Goal: Task Accomplishment & Management: Manage account settings

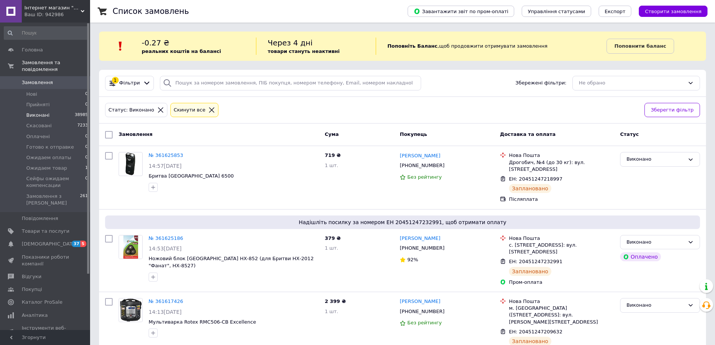
drag, startPoint x: 82, startPoint y: 160, endPoint x: 80, endPoint y: 38, distance: 121.7
click at [82, 163] on li "Ожидаем товар 1" at bounding box center [46, 168] width 92 height 11
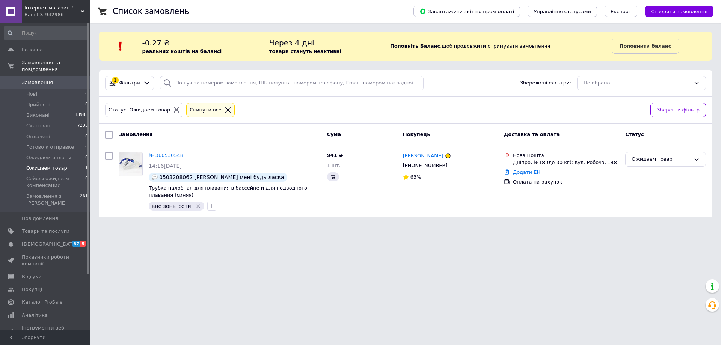
click at [76, 12] on div "Ваш ID: 942986" at bounding box center [57, 14] width 66 height 7
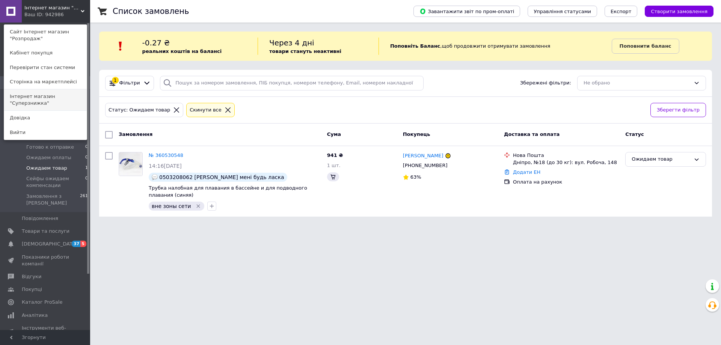
click at [69, 94] on link "Інтернет магазин "Суперзнижка"" at bounding box center [45, 99] width 83 height 21
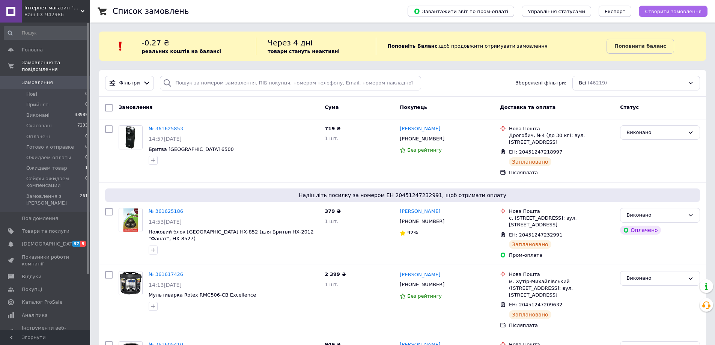
click at [676, 14] on span "Створити замовлення" at bounding box center [673, 12] width 57 height 6
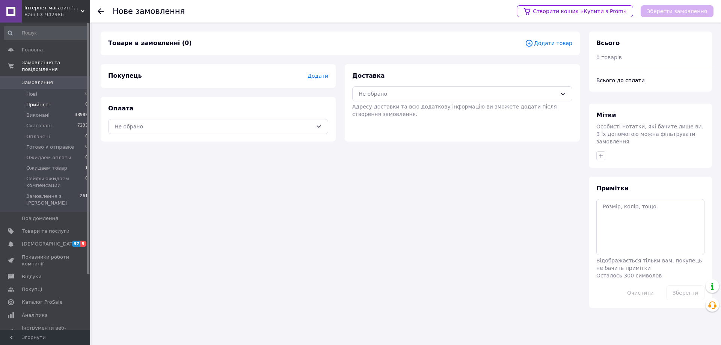
click at [65, 100] on li "Прийняті 0" at bounding box center [46, 104] width 92 height 11
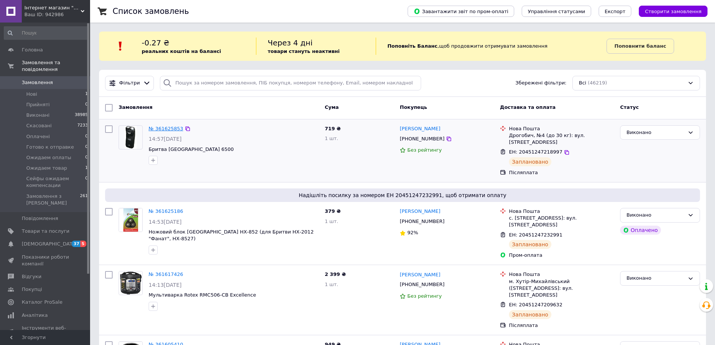
click at [155, 128] on link "№ 361625853" at bounding box center [166, 129] width 35 height 6
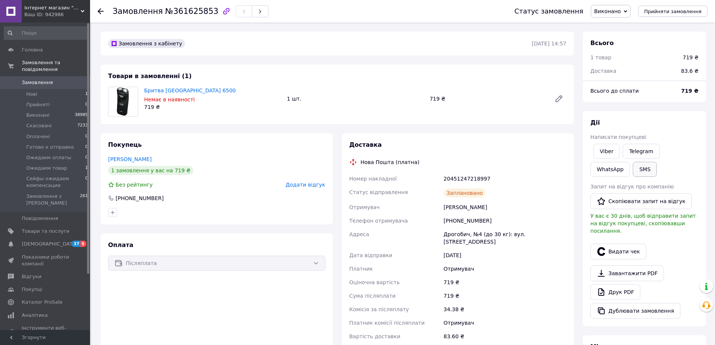
click at [633, 176] on button "SMS" at bounding box center [645, 169] width 24 height 15
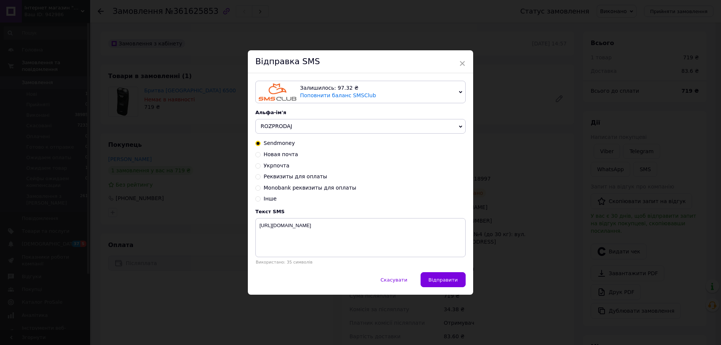
click at [259, 175] on input "Реквизиты для оплаты" at bounding box center [257, 175] width 5 height 5
radio input "true"
radio input "false"
click at [398, 224] on textarea "Приватбанк: 5363 5420 1945 8901 Калмиков Петро Юрійович грн" at bounding box center [360, 237] width 210 height 39
click at [418, 228] on textarea "Приватбанк: 5363 5420 1945 8901 Калмиков Петро Юрійович 559 грн" at bounding box center [360, 237] width 210 height 39
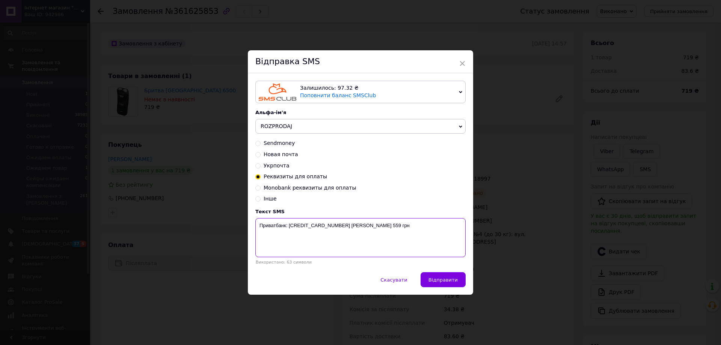
click at [418, 228] on textarea "Приватбанк: 5363 5420 1945 8901 Калмиков Петро Юрійович 559 грн" at bounding box center [360, 237] width 210 height 39
type textarea "Приватбанк: 5363 5420 1945 8901 Калмиков Петро Юрійович 559 грн"
click at [511, 112] on div "× Відправка SMS Залишилось: 97.32 ₴ Поповнити баланс SMSClub Підключити LetsAds…" at bounding box center [360, 172] width 721 height 345
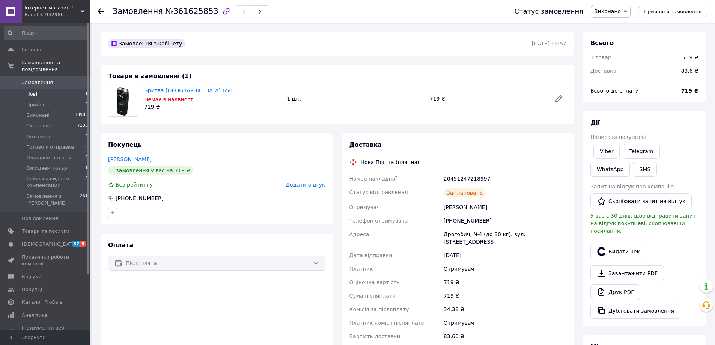
click at [65, 89] on li "Нові 1" at bounding box center [46, 94] width 92 height 11
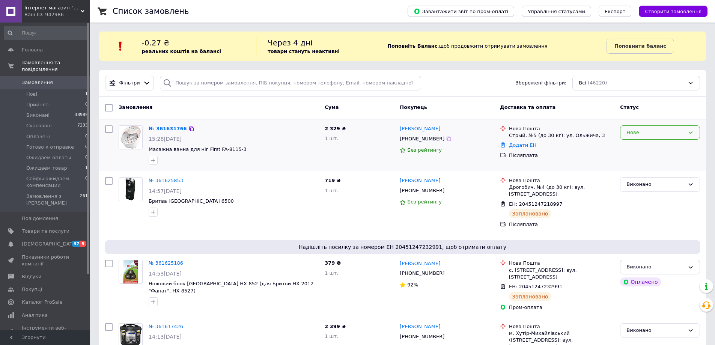
click at [655, 134] on div "Нове" at bounding box center [656, 133] width 58 height 8
drag, startPoint x: 654, startPoint y: 139, endPoint x: 606, endPoint y: 154, distance: 50.0
click at [653, 146] on li "Прийнято" at bounding box center [660, 148] width 79 height 14
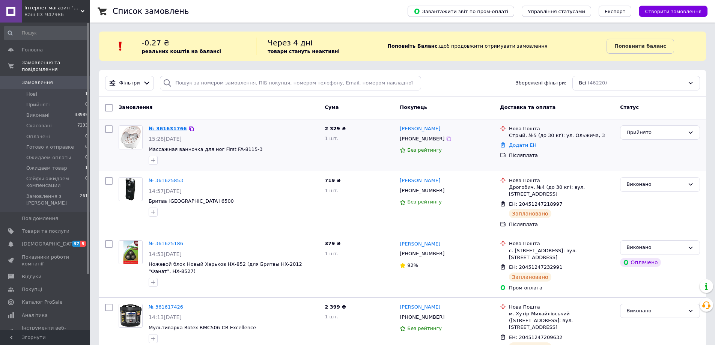
click at [166, 128] on link "№ 361631766" at bounding box center [168, 129] width 38 height 6
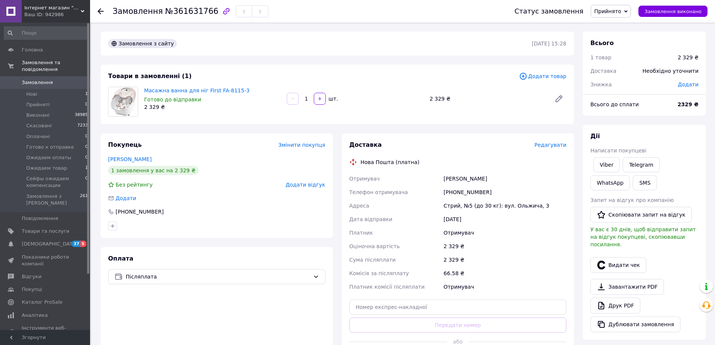
click at [467, 215] on div "[DATE]" at bounding box center [505, 219] width 126 height 14
click at [603, 162] on link "Viber" at bounding box center [606, 164] width 26 height 15
click at [62, 225] on link "Товари та послуги" at bounding box center [46, 231] width 92 height 13
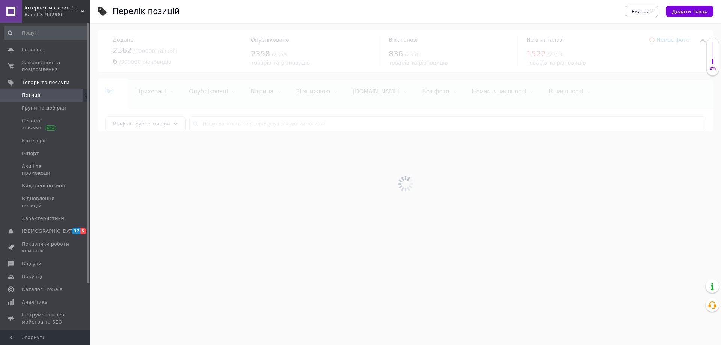
click at [244, 124] on div at bounding box center [405, 184] width 631 height 322
click at [244, 124] on input "text" at bounding box center [447, 123] width 517 height 15
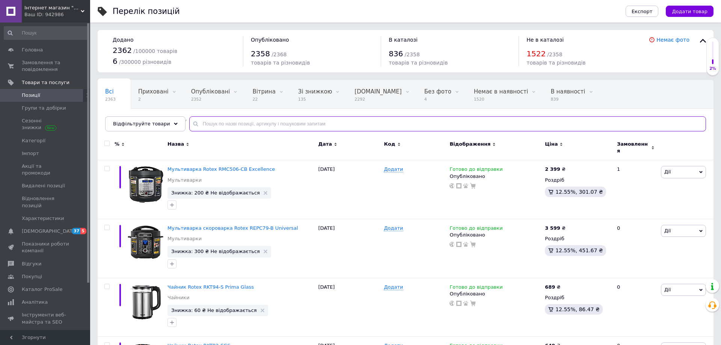
click at [244, 124] on input "text" at bounding box center [447, 123] width 517 height 15
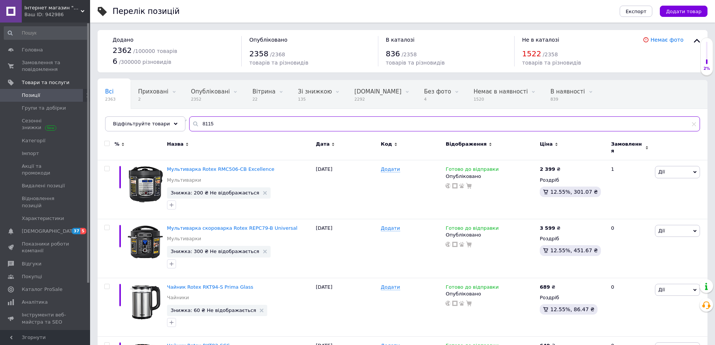
type input "8115"
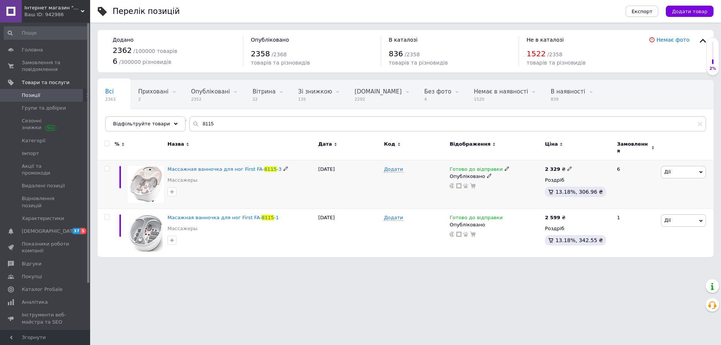
click at [500, 167] on div "Готово до відправки" at bounding box center [479, 169] width 60 height 7
drag, startPoint x: 534, startPoint y: 183, endPoint x: 502, endPoint y: 182, distance: 32.7
click at [534, 187] on li "Немає в наявності" at bounding box center [544, 192] width 71 height 11
click at [423, 187] on div "Додати" at bounding box center [415, 184] width 66 height 48
click at [63, 53] on span "Головна" at bounding box center [46, 50] width 48 height 7
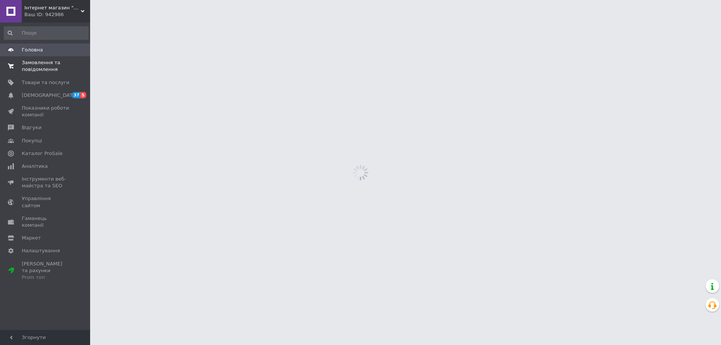
click at [67, 66] on span "Замовлення та повідомлення" at bounding box center [46, 66] width 48 height 14
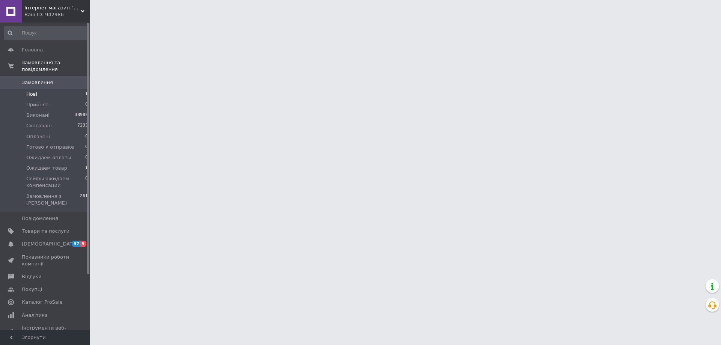
click at [70, 89] on li "Нові 1" at bounding box center [46, 94] width 92 height 11
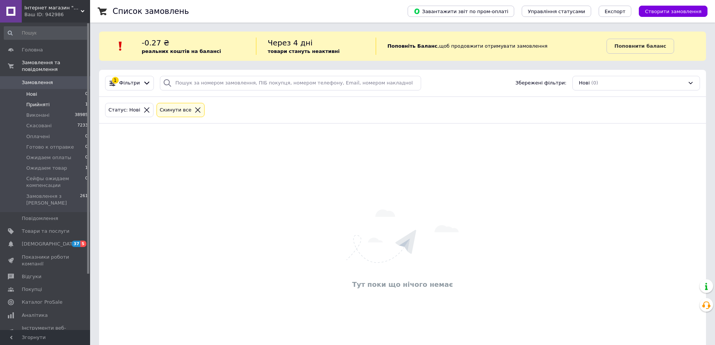
click at [71, 99] on li "Прийняті 1" at bounding box center [46, 104] width 92 height 11
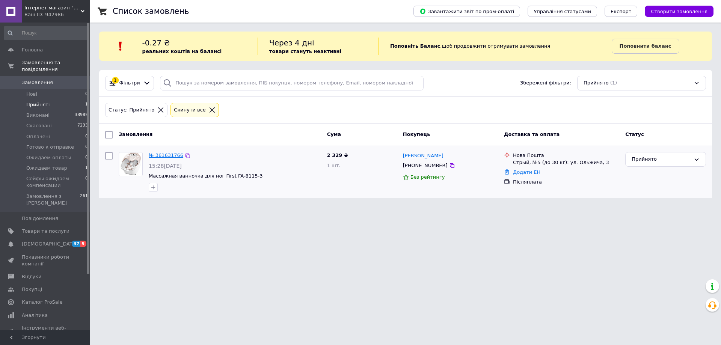
click at [167, 155] on link "№ 361631766" at bounding box center [166, 155] width 35 height 6
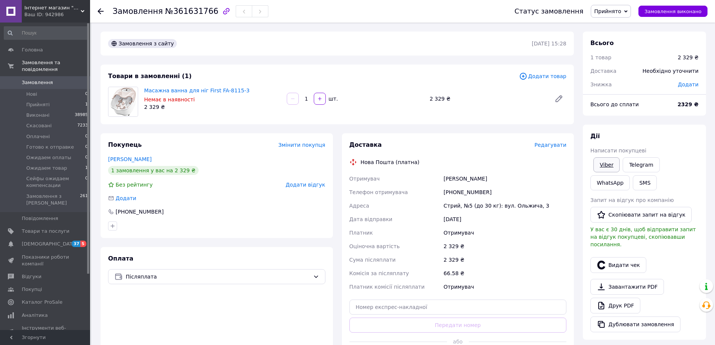
click at [600, 168] on link "Viber" at bounding box center [606, 164] width 26 height 15
drag, startPoint x: 73, startPoint y: 97, endPoint x: 77, endPoint y: 96, distance: 4.0
click at [73, 99] on li "Прийняті 1" at bounding box center [46, 104] width 92 height 11
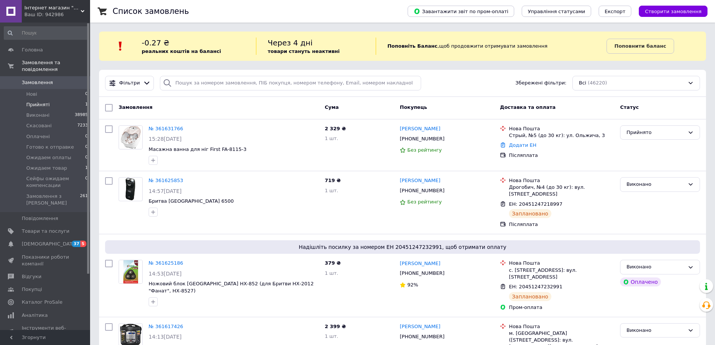
click at [40, 101] on span "Прийняті" at bounding box center [37, 104] width 23 height 7
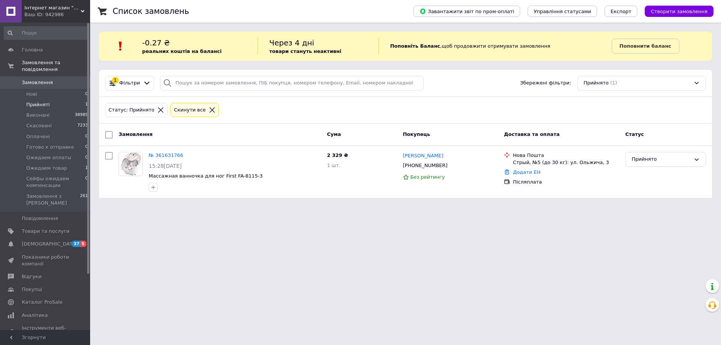
click at [60, 99] on li "Прийняті 1" at bounding box center [46, 104] width 92 height 11
click at [53, 99] on li "Прийняті 1" at bounding box center [46, 104] width 92 height 11
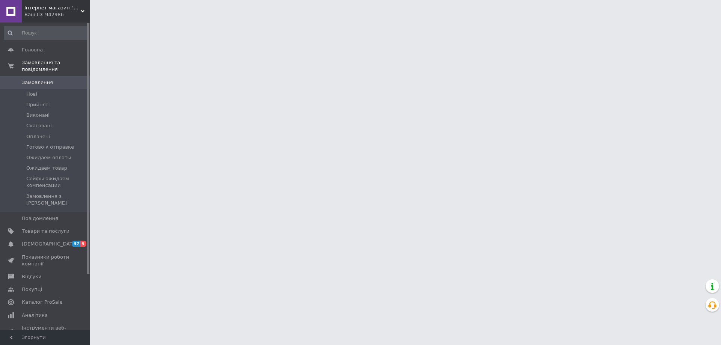
drag, startPoint x: 60, startPoint y: 229, endPoint x: 60, endPoint y: 224, distance: 5.3
click at [60, 241] on span "[DEMOGRAPHIC_DATA]" at bounding box center [46, 244] width 48 height 7
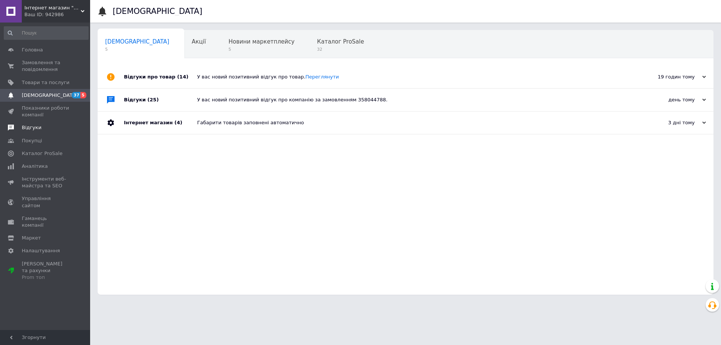
click at [56, 125] on span "Відгуки" at bounding box center [46, 127] width 48 height 7
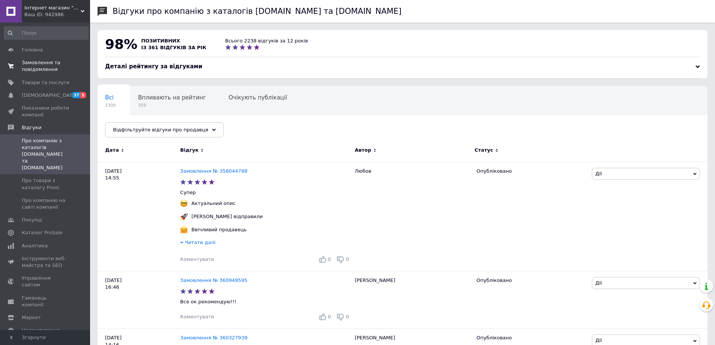
click at [66, 58] on link "Замовлення та повідомлення 0 0" at bounding box center [46, 66] width 92 height 20
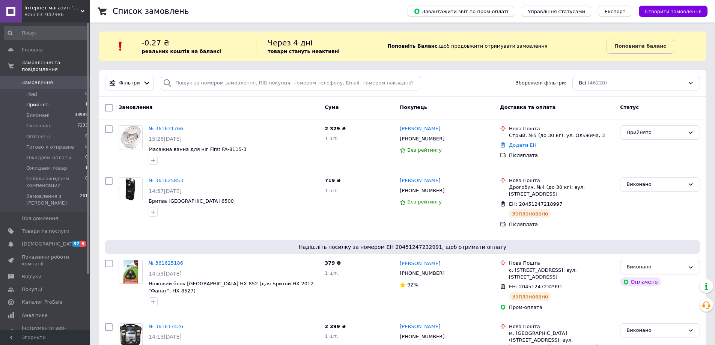
click at [70, 99] on li "Прийняті 1" at bounding box center [46, 104] width 92 height 11
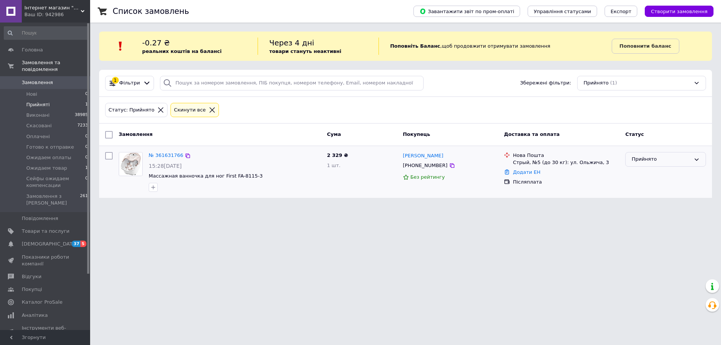
click at [660, 164] on div "Прийнято" at bounding box center [665, 159] width 81 height 15
drag, startPoint x: 654, startPoint y: 184, endPoint x: 644, endPoint y: 184, distance: 10.1
click at [654, 184] on li "Скасовано" at bounding box center [665, 189] width 80 height 14
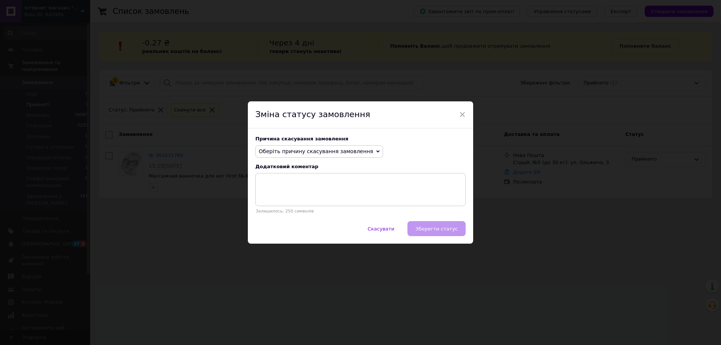
click at [309, 157] on span "Оберіть причину скасування замовлення" at bounding box center [319, 151] width 128 height 13
click at [304, 163] on li "Немає в наявності" at bounding box center [319, 166] width 127 height 11
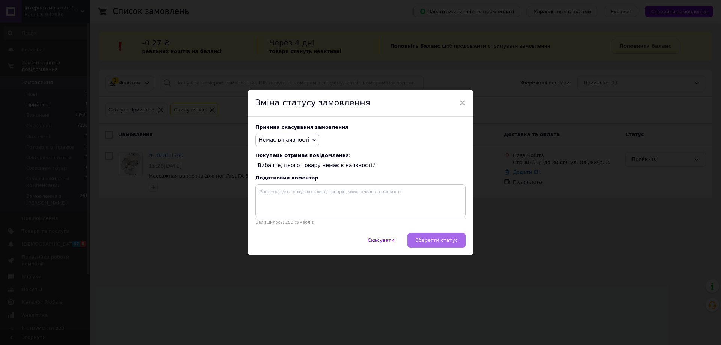
click at [438, 243] on span "Зберегти статус" at bounding box center [436, 240] width 42 height 6
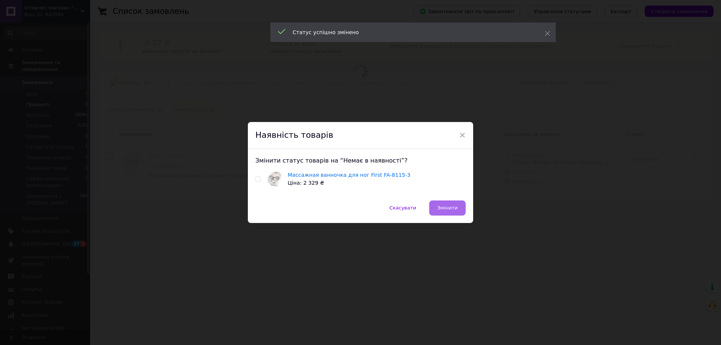
click at [453, 208] on span "Змінити" at bounding box center [447, 208] width 21 height 6
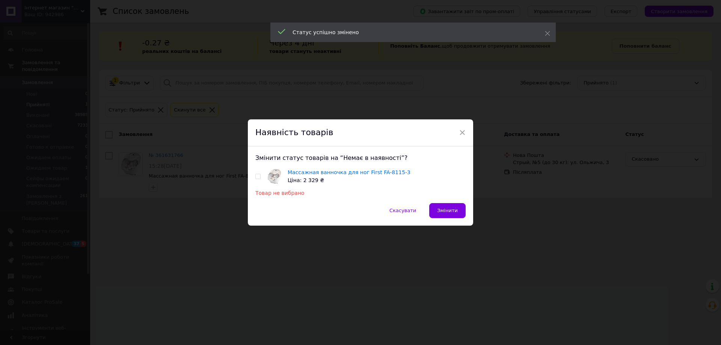
click at [253, 178] on div "Змінити статус товарів на “Немає в наявності”? Массажная ванночка для ног First…" at bounding box center [360, 174] width 225 height 56
drag, startPoint x: 255, startPoint y: 177, endPoint x: 284, endPoint y: 185, distance: 30.7
click at [255, 177] on input "checkbox" at bounding box center [257, 176] width 5 height 5
checkbox input "true"
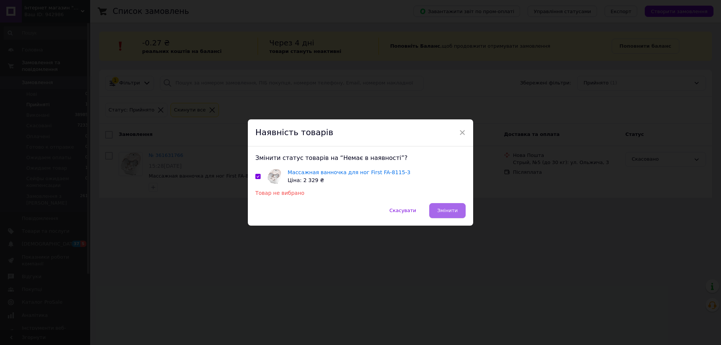
click at [444, 209] on span "Змінити" at bounding box center [447, 211] width 21 height 6
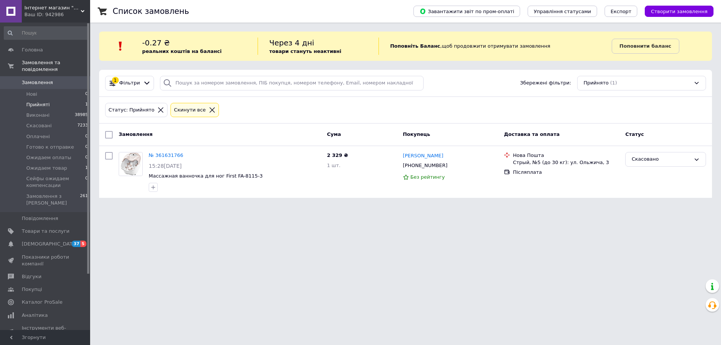
click at [520, 207] on html "Інтернет магазин "Розпродаж" Ваш ID: 942986 Сайт Інтернет магазин "Розпродаж" К…" at bounding box center [360, 103] width 721 height 207
click at [75, 17] on div "Ваш ID: 942986" at bounding box center [57, 14] width 66 height 7
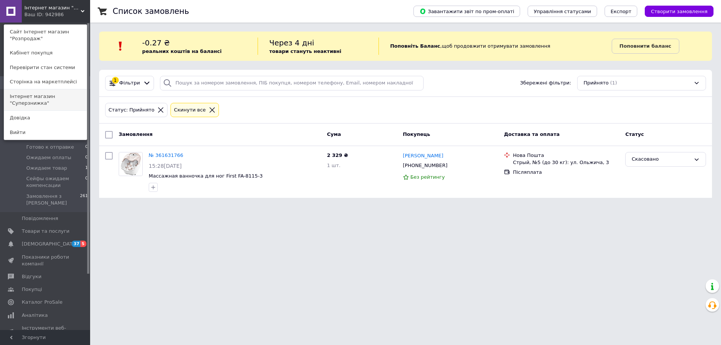
click at [73, 95] on link "Інтернет магазин "Суперзнижка"" at bounding box center [45, 99] width 83 height 21
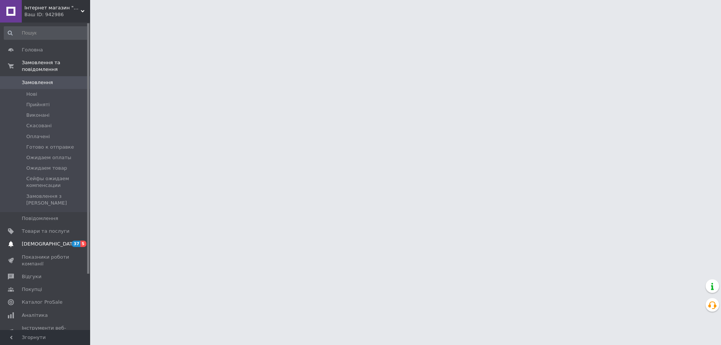
click at [41, 241] on span "[DEMOGRAPHIC_DATA]" at bounding box center [50, 244] width 56 height 7
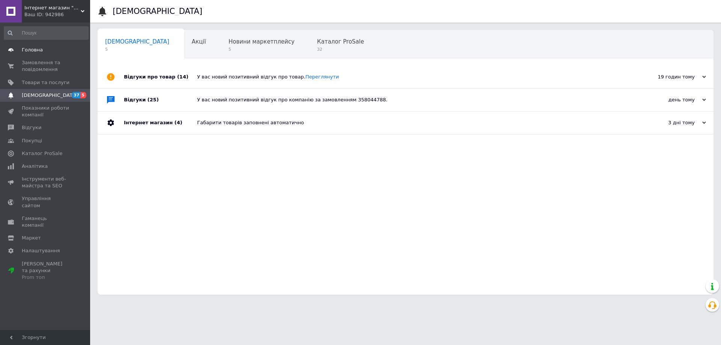
click at [75, 47] on span at bounding box center [79, 50] width 21 height 7
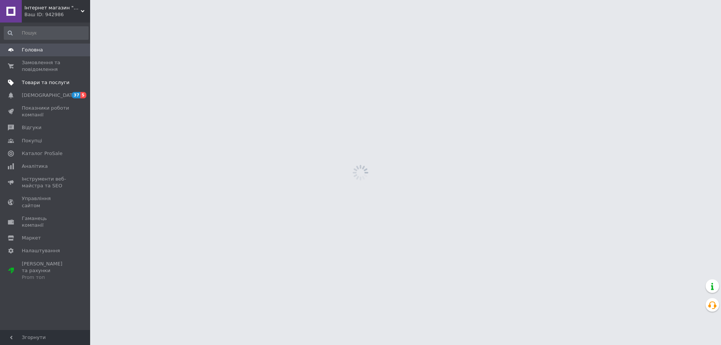
click at [71, 76] on link "Товари та послуги" at bounding box center [46, 82] width 92 height 13
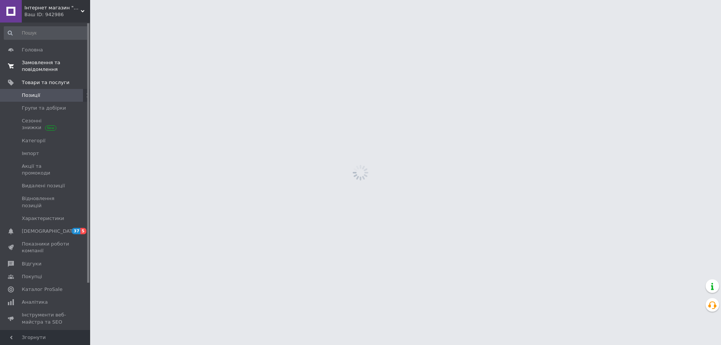
click at [70, 71] on span "0 0" at bounding box center [79, 66] width 21 height 14
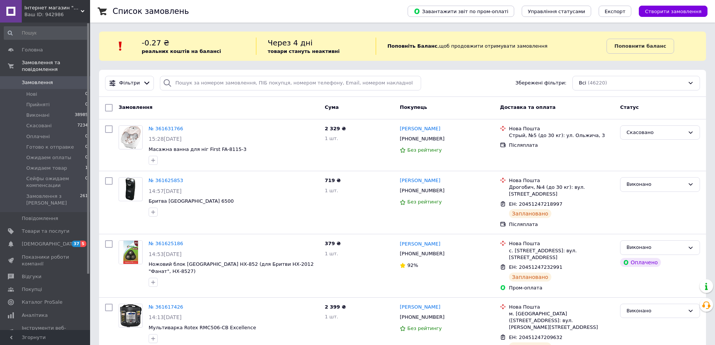
drag, startPoint x: 72, startPoint y: 232, endPoint x: 81, endPoint y: 242, distance: 13.5
click at [72, 241] on span "37 5" at bounding box center [79, 244] width 21 height 7
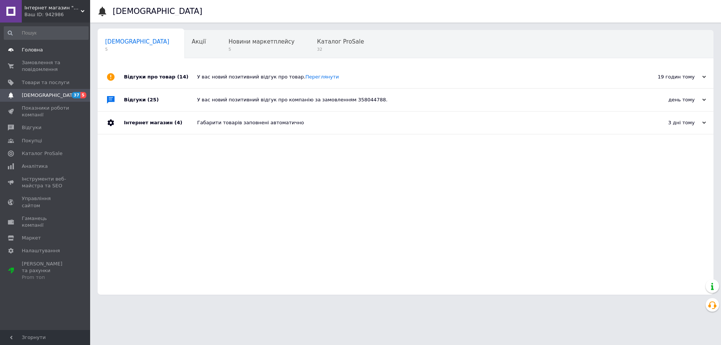
click at [63, 56] on link "Головна" at bounding box center [46, 50] width 92 height 13
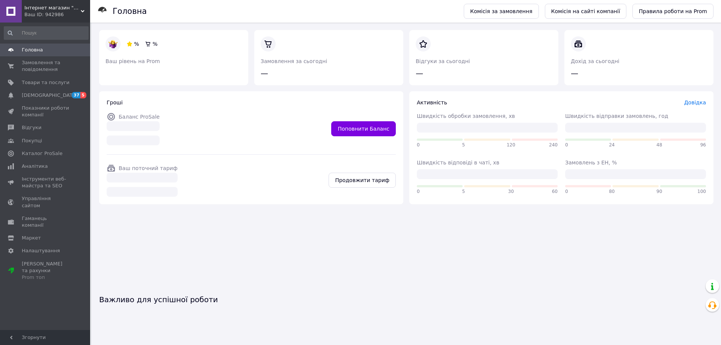
click at [83, 2] on div "Інтернет магазин "Розпродаж" Ваш ID: 942986" at bounding box center [56, 11] width 68 height 23
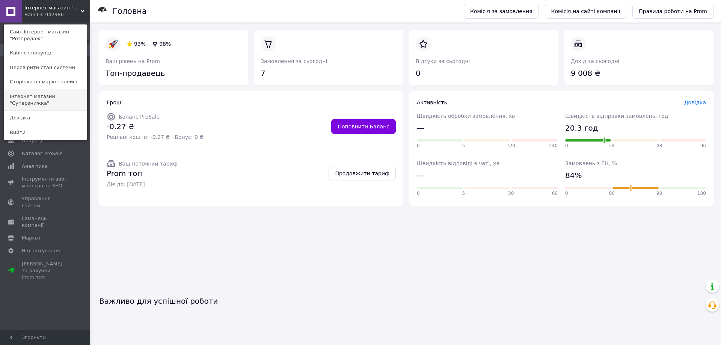
click at [72, 93] on link "Інтернет магазин "Суперзнижка"" at bounding box center [45, 99] width 83 height 21
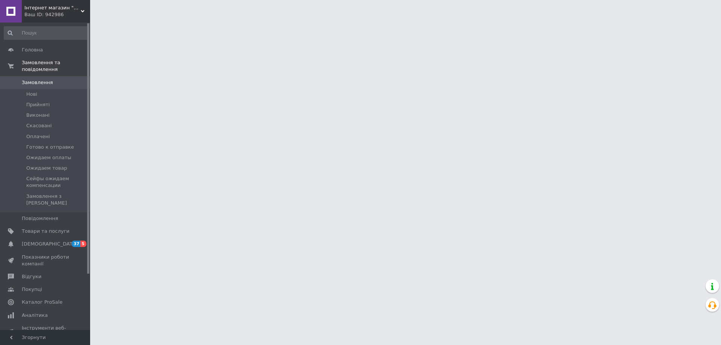
click at [51, 79] on span "Замовлення" at bounding box center [46, 82] width 48 height 7
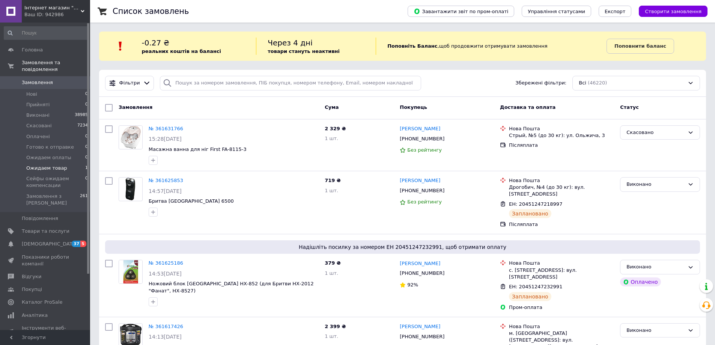
click at [47, 165] on span "Ожидаем товар" at bounding box center [46, 168] width 41 height 7
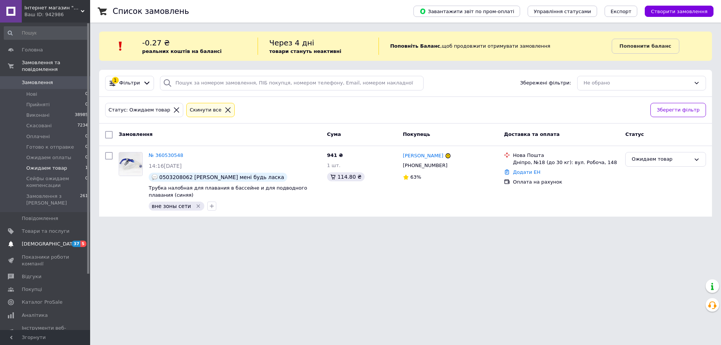
click at [61, 241] on span "[DEMOGRAPHIC_DATA]" at bounding box center [46, 244] width 48 height 7
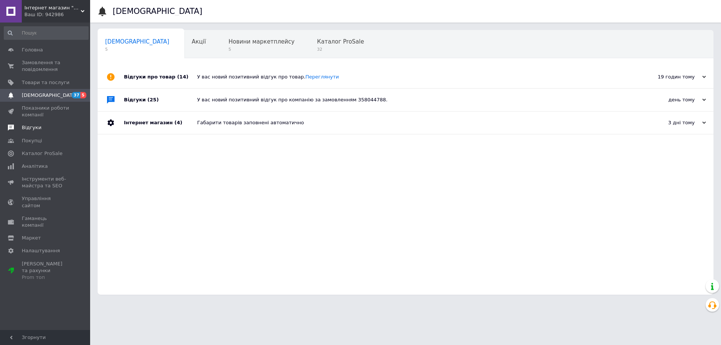
click at [68, 130] on span "Відгуки" at bounding box center [46, 127] width 48 height 7
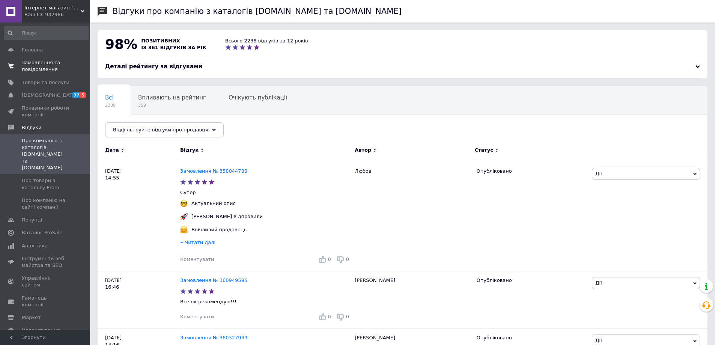
drag, startPoint x: 34, startPoint y: 71, endPoint x: 41, endPoint y: 63, distance: 10.6
click at [34, 71] on span "Замовлення та повідомлення" at bounding box center [46, 66] width 48 height 14
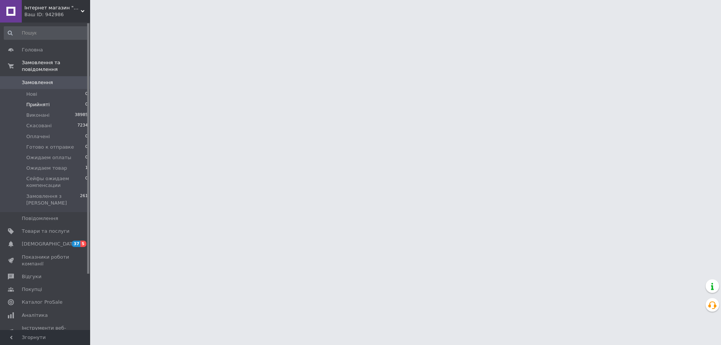
click at [70, 101] on li "Прийняті 0" at bounding box center [46, 104] width 92 height 11
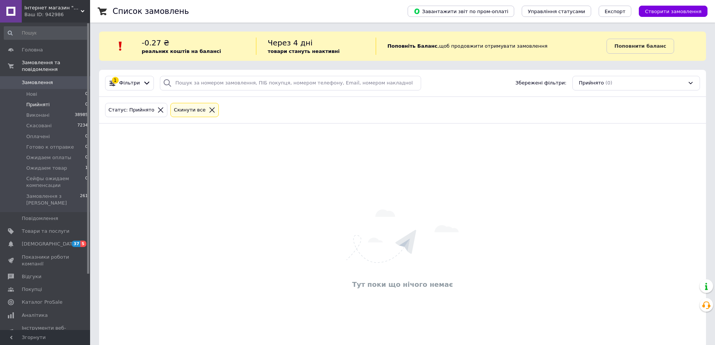
click at [66, 99] on li "Прийняті 0" at bounding box center [46, 104] width 92 height 11
click at [48, 241] on span "[DEMOGRAPHIC_DATA]" at bounding box center [50, 244] width 56 height 7
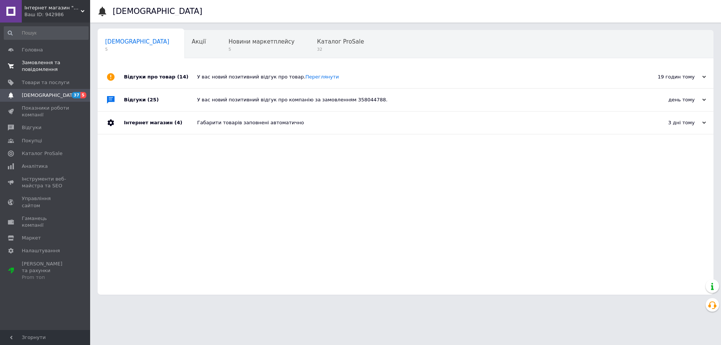
click at [65, 68] on span "Замовлення та повідомлення" at bounding box center [46, 66] width 48 height 14
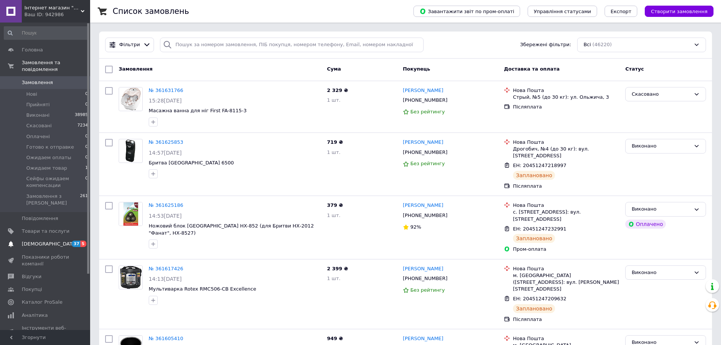
click at [66, 238] on link "Сповіщення 37 5" at bounding box center [46, 244] width 92 height 13
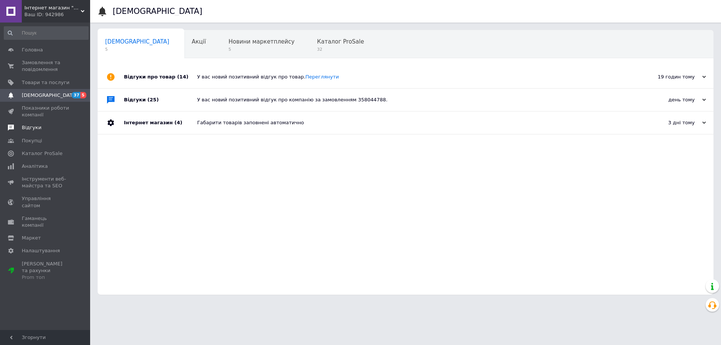
click at [59, 129] on span "Відгуки" at bounding box center [46, 127] width 48 height 7
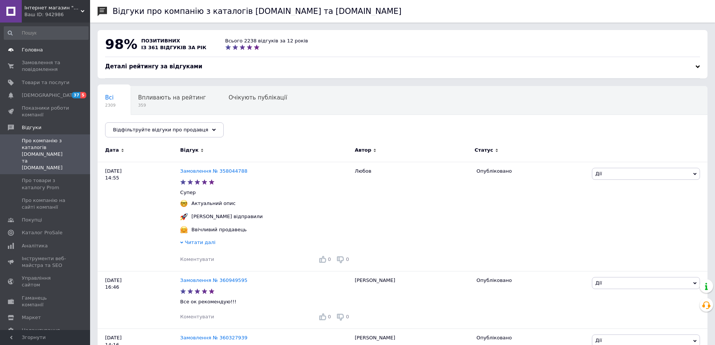
click at [47, 49] on span "Головна" at bounding box center [46, 50] width 48 height 7
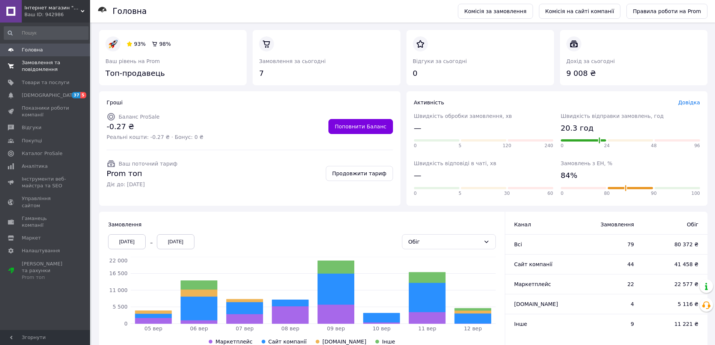
click at [51, 72] on span "Замовлення та повідомлення" at bounding box center [46, 66] width 48 height 14
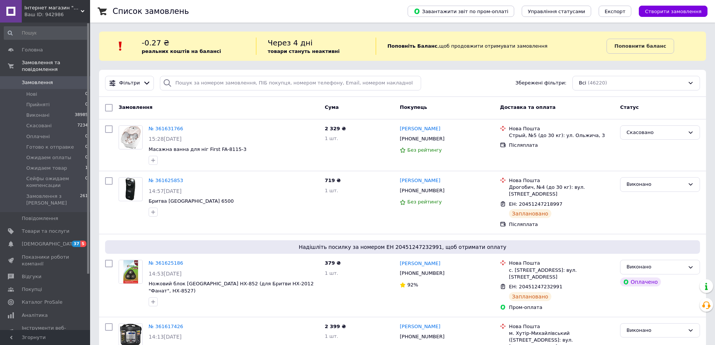
click at [80, 14] on div "Ваш ID: 942986" at bounding box center [57, 14] width 66 height 7
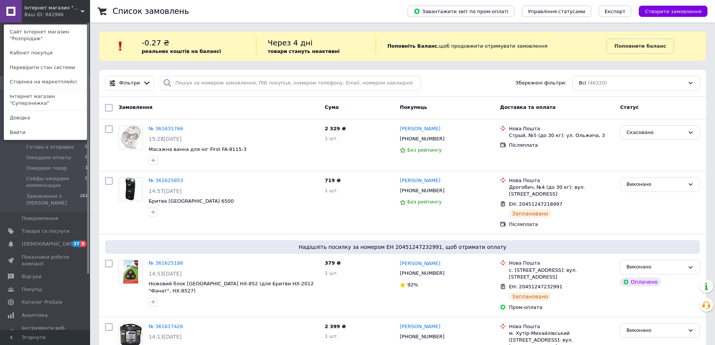
click at [66, 92] on link "Інтернет магазин "Суперзнижка"" at bounding box center [45, 99] width 83 height 21
